Goal: Information Seeking & Learning: Find specific fact

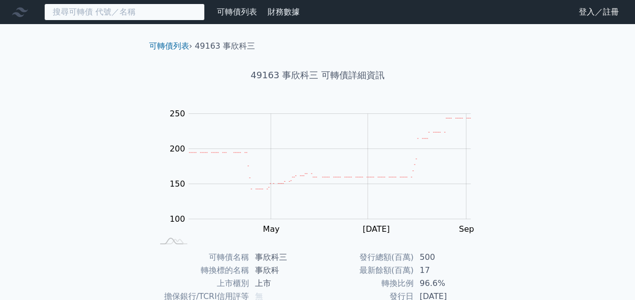
click at [85, 14] on input at bounding box center [124, 12] width 161 height 17
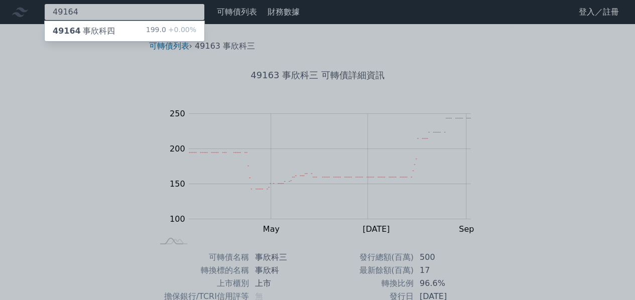
type input "49164"
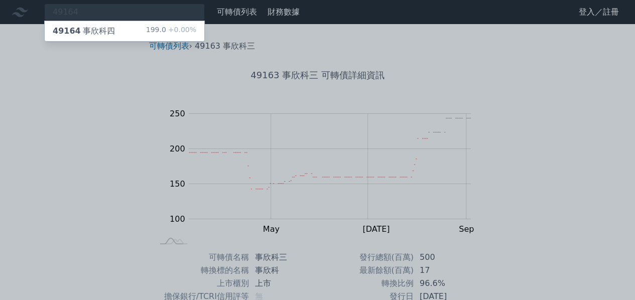
click at [93, 29] on div "49164 事欣科四" at bounding box center [84, 31] width 62 height 12
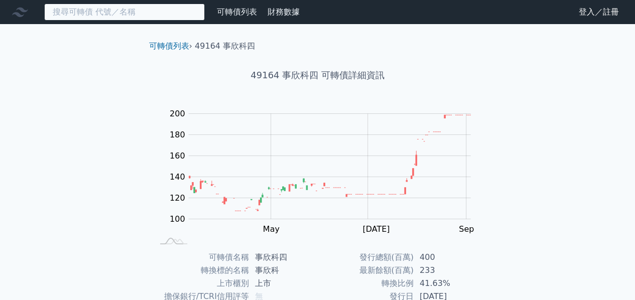
click at [92, 18] on input at bounding box center [124, 12] width 161 height 17
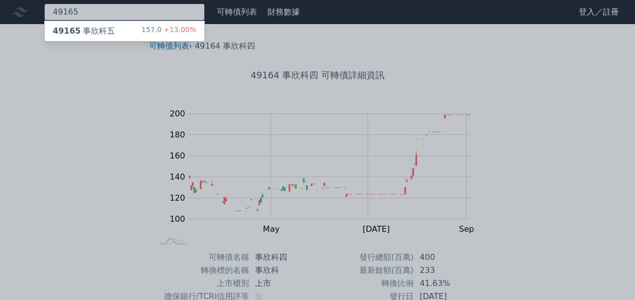
type input "49165"
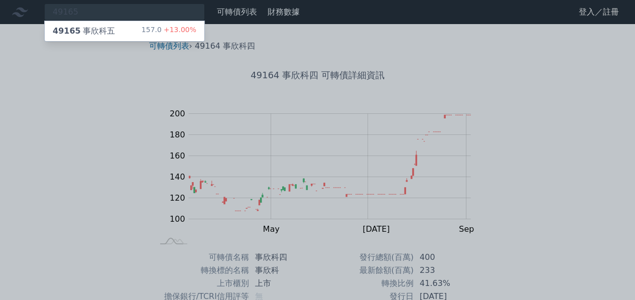
click at [92, 24] on div "49165 事欣科五 157.0 +13.00%" at bounding box center [125, 31] width 160 height 20
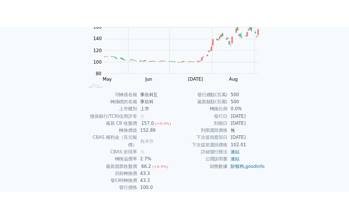
scroll to position [151, 0]
